Goal: Obtain resource: Obtain resource

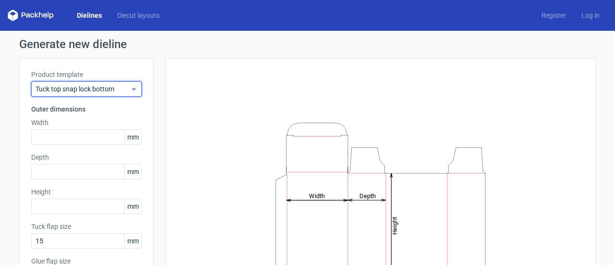
click at [120, 84] on span "Tuck top snap lock bottom" at bounding box center [83, 89] width 95 height 10
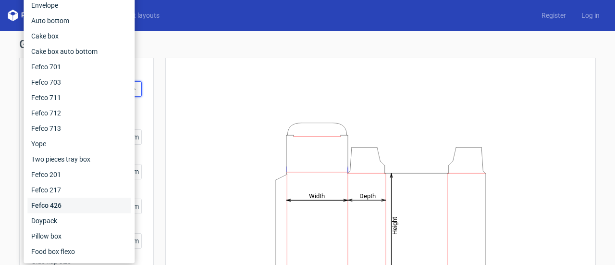
click at [48, 207] on div "Fefco 426" at bounding box center [78, 204] width 103 height 15
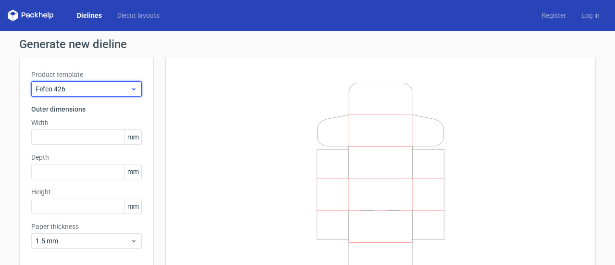
click at [112, 86] on span "Fefco 426" at bounding box center [83, 89] width 95 height 10
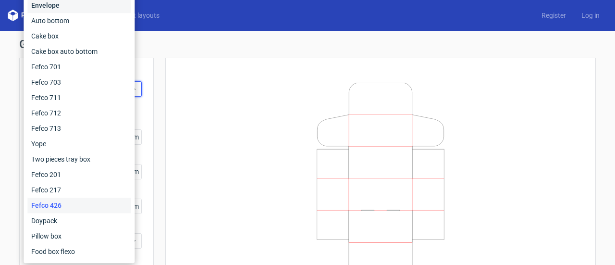
click at [75, 10] on div "Envelope" at bounding box center [78, 5] width 103 height 15
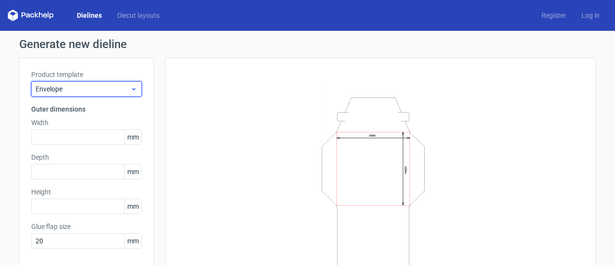
click at [129, 83] on div "Envelope" at bounding box center [86, 88] width 110 height 15
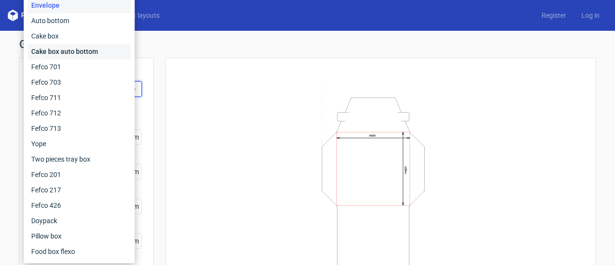
click at [85, 52] on div "Cake box auto bottom" at bounding box center [78, 51] width 103 height 15
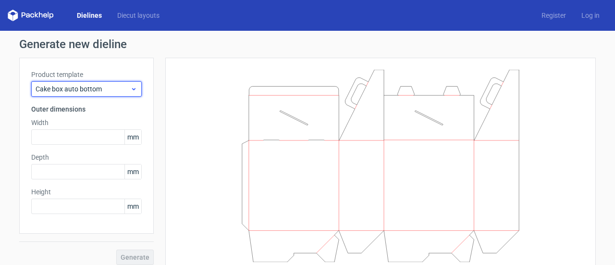
click at [135, 86] on div "Cake box auto bottom" at bounding box center [86, 88] width 110 height 15
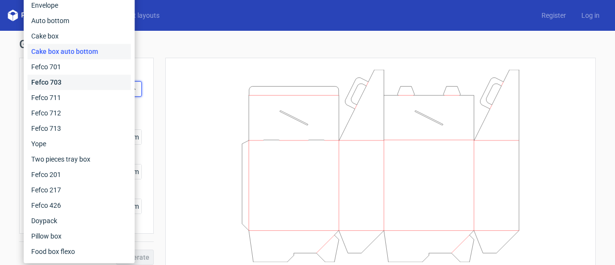
click at [73, 82] on div "Fefco 703" at bounding box center [78, 81] width 103 height 15
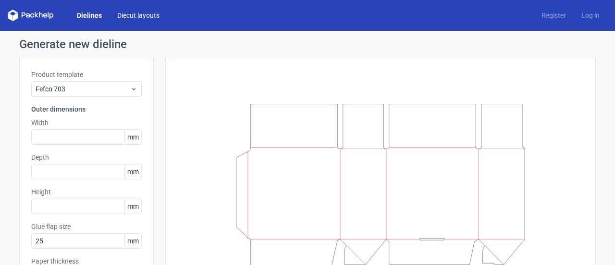
click at [131, 17] on link "Diecut layouts" at bounding box center [139, 16] width 58 height 10
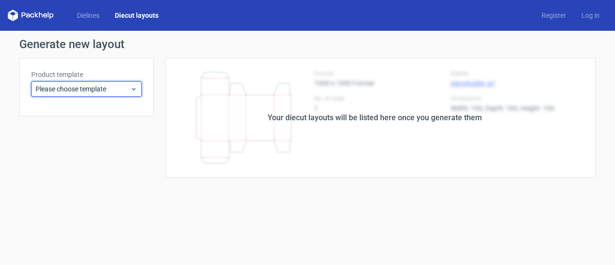
click at [128, 88] on span "Please choose template" at bounding box center [83, 89] width 95 height 10
